Goal: Book appointment/travel/reservation

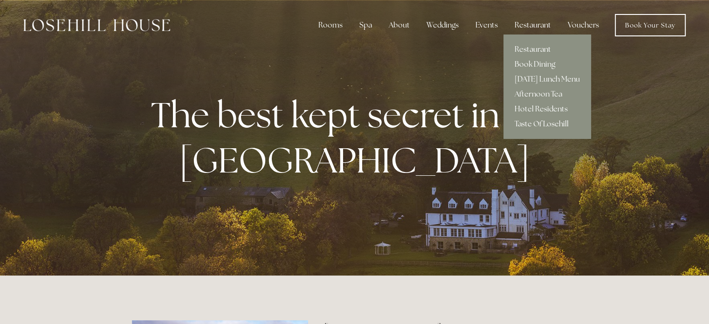
click at [537, 123] on link "Taste Of Losehill" at bounding box center [547, 124] width 88 height 15
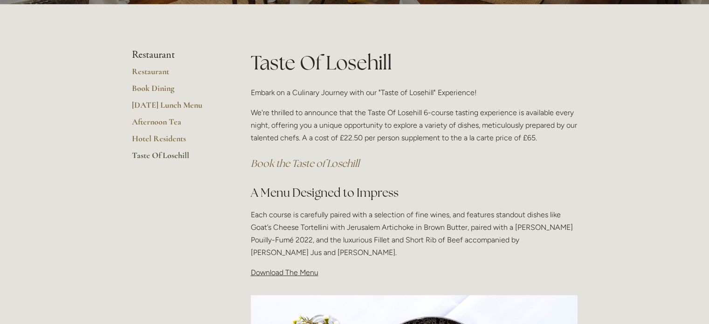
scroll to position [130, 0]
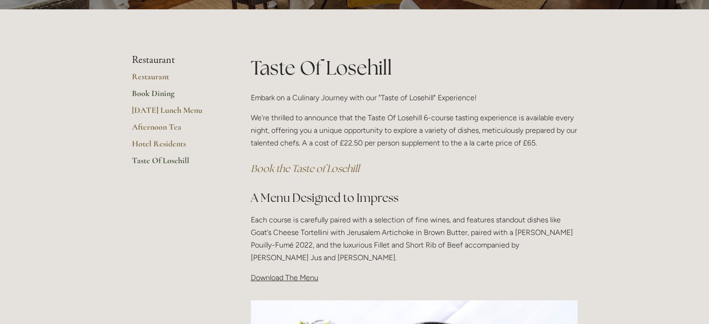
click at [147, 95] on link "Book Dining" at bounding box center [176, 96] width 89 height 17
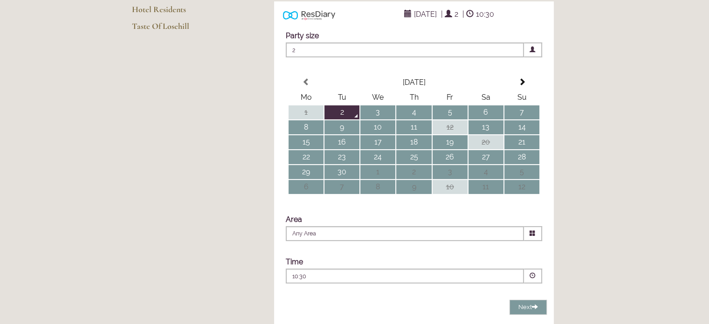
scroll to position [168, 0]
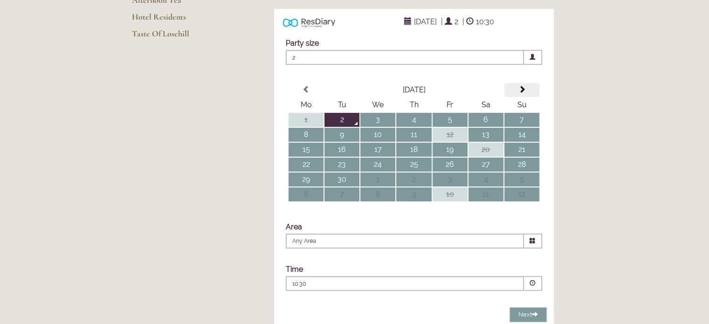
click at [526, 97] on th at bounding box center [521, 90] width 35 height 14
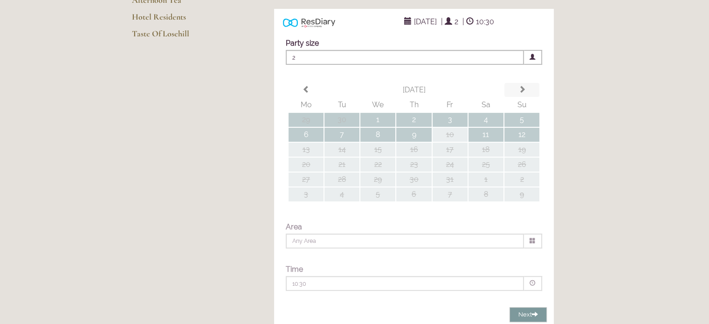
click at [526, 110] on div "Party size Adults 2 1 2 3 4 5 6 Children 0 0 1 2 3 4 5 6" at bounding box center [414, 168] width 280 height 278
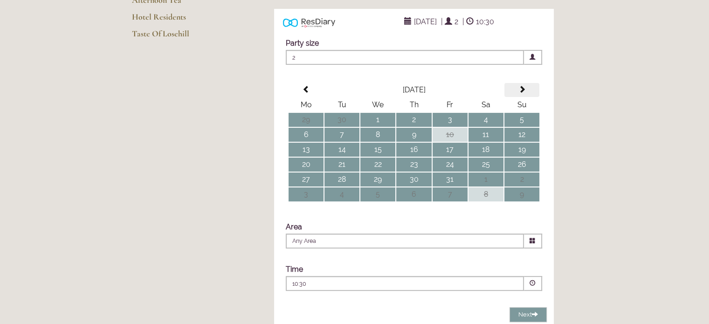
click at [526, 97] on th at bounding box center [521, 90] width 35 height 14
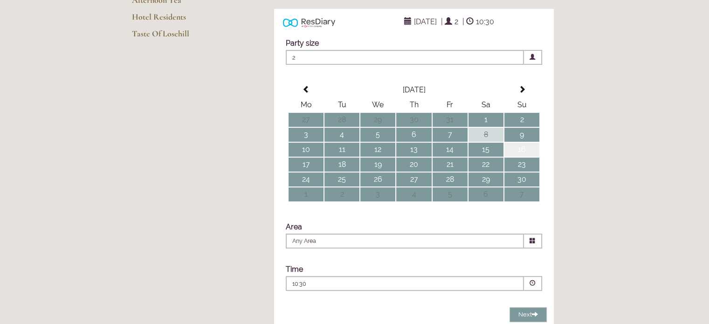
click at [520, 157] on td "16" at bounding box center [521, 150] width 35 height 14
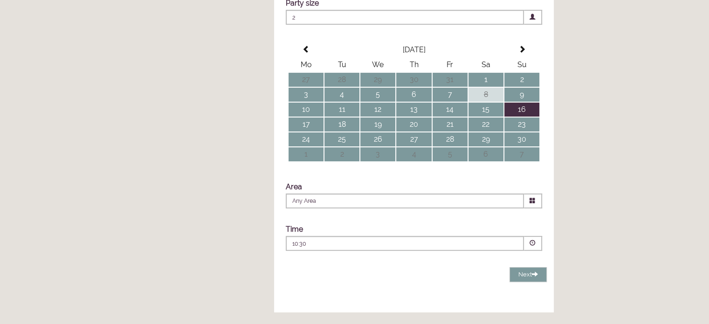
scroll to position [242, 0]
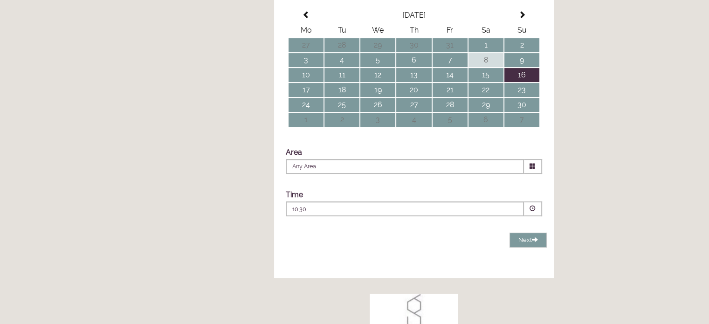
click at [527, 174] on span at bounding box center [533, 166] width 18 height 15
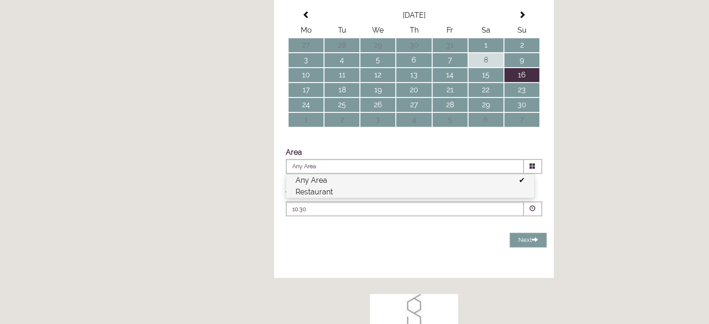
click at [373, 198] on li "Restaurant" at bounding box center [410, 192] width 248 height 12
type input "Restaurant"
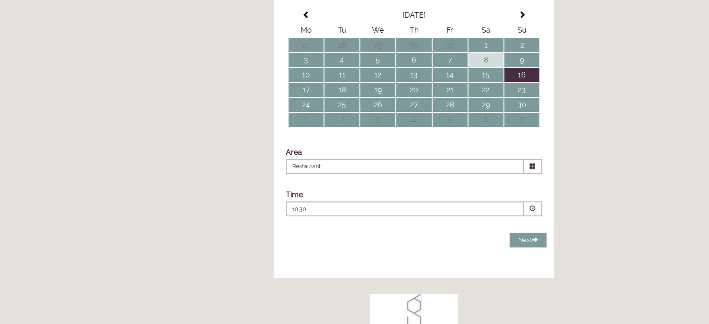
click at [532, 212] on span at bounding box center [532, 209] width 6 height 6
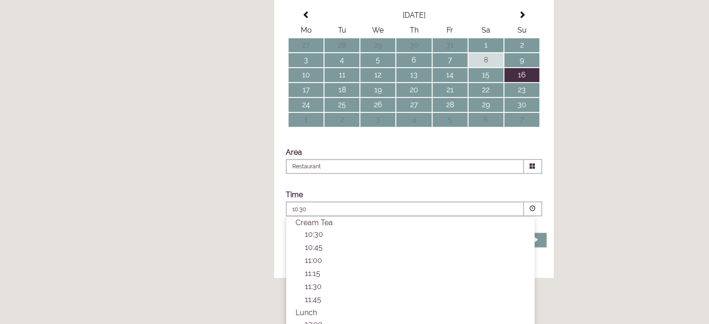
click at [590, 191] on main "Restaurant Restaurant Book Dining Sunday Lunch Menu Afternoon Tea Hotel Residen…" at bounding box center [354, 164] width 475 height 713
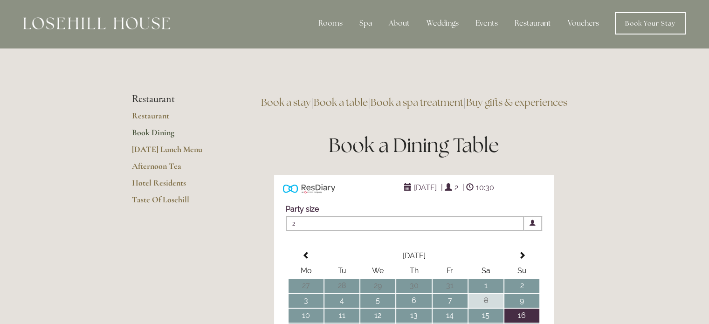
scroll to position [0, 0]
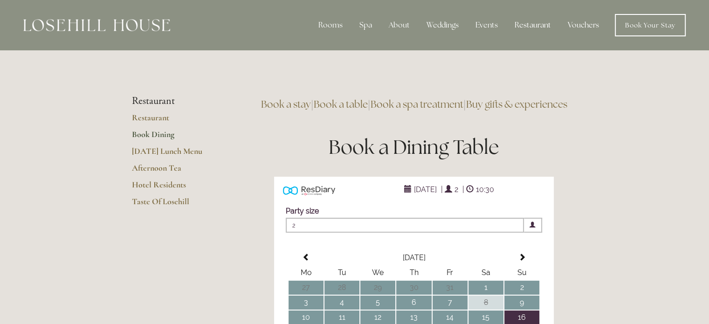
click at [577, 24] on link "Vouchers" at bounding box center [583, 25] width 46 height 19
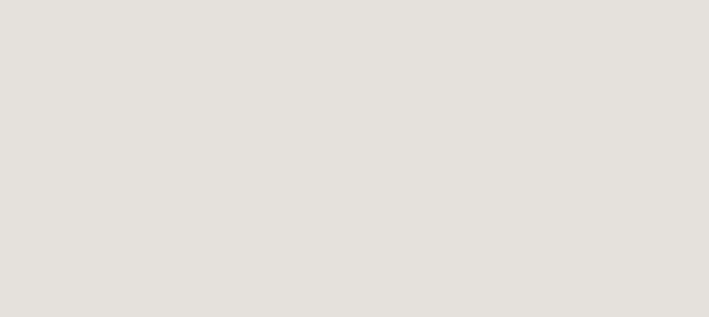
scroll to position [1258, 0]
